Goal: Information Seeking & Learning: Learn about a topic

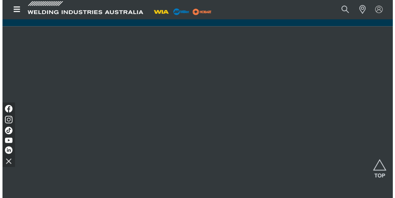
scroll to position [415, 0]
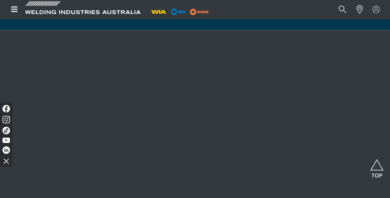
click at [13, 10] on icon "Open top menu" at bounding box center [14, 10] width 7 height 6
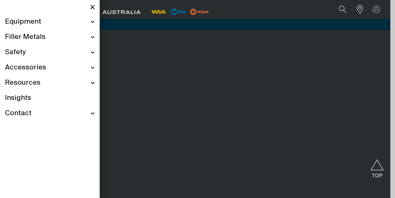
click at [26, 21] on span "Equipment" at bounding box center [23, 21] width 36 height 9
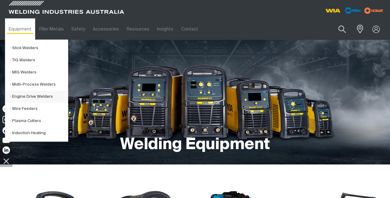
click at [29, 95] on link "Engine Drive Welders" at bounding box center [39, 97] width 58 height 12
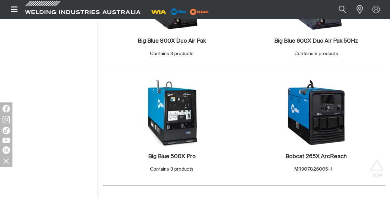
scroll to position [511, 0]
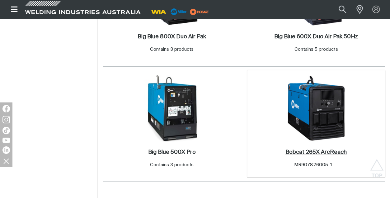
click at [319, 149] on h2 "Bobcat 265X ArcReach ." at bounding box center [316, 152] width 61 height 6
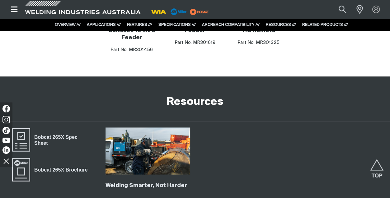
scroll to position [2904, 0]
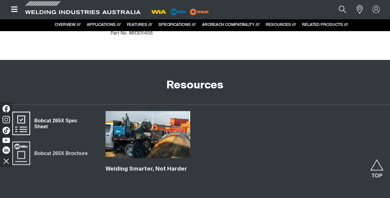
click at [43, 117] on span "Bobcat 265X Spec Sheet" at bounding box center [62, 124] width 65 height 14
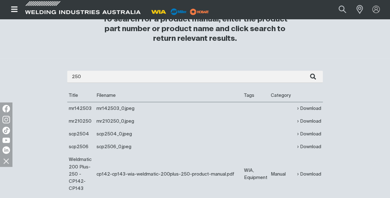
scroll to position [203, 0]
